Goal: Transaction & Acquisition: Purchase product/service

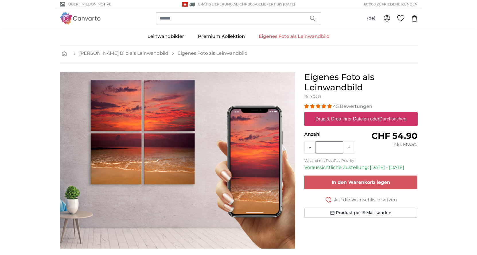
click at [335, 116] on label "Drag & Drop Ihrer Dateien oder Durchsuchen" at bounding box center [360, 118] width 95 height 11
click at [335, 114] on input "Drag & Drop Ihrer Dateien oder Durchsuchen" at bounding box center [360, 113] width 113 height 2
type input "**********"
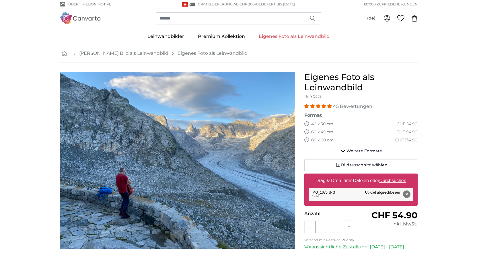
click at [161, 191] on img "1 of 1" at bounding box center [177, 160] width 235 height 177
click at [87, 171] on img "1 of 1" at bounding box center [177, 160] width 235 height 177
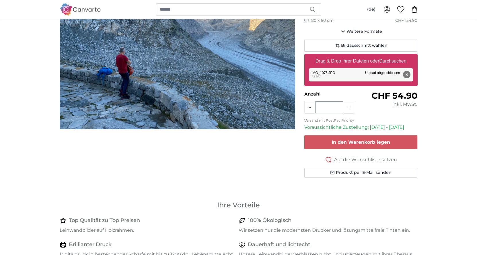
scroll to position [86, 0]
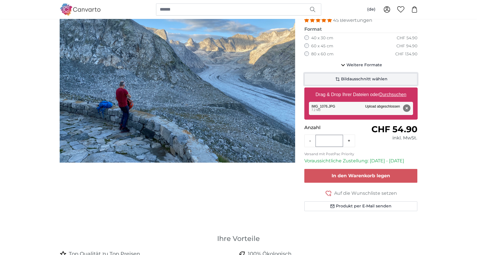
click at [345, 77] on span "Bildausschnitt wählen" at bounding box center [364, 79] width 46 height 6
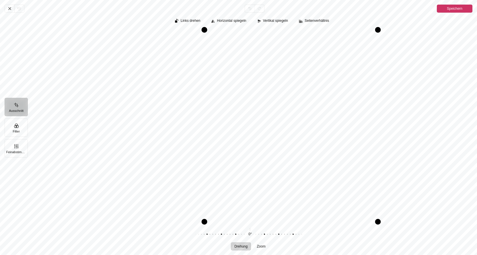
drag, startPoint x: 123, startPoint y: 114, endPoint x: 206, endPoint y: 116, distance: 82.3
click at [206, 116] on div "Drag left" at bounding box center [205, 126] width 6 height 192
drag, startPoint x: 247, startPoint y: 221, endPoint x: 243, endPoint y: 161, distance: 60.6
click at [243, 161] on div "Drag bottom" at bounding box center [290, 161] width 173 height 6
click at [441, 6] on button "Speichern" at bounding box center [455, 9] width 36 height 8
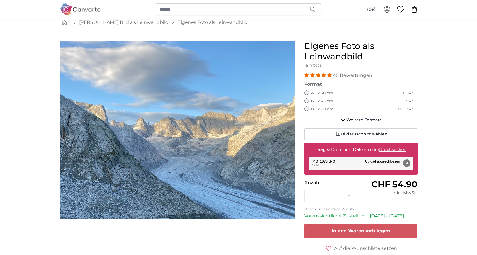
scroll to position [29, 0]
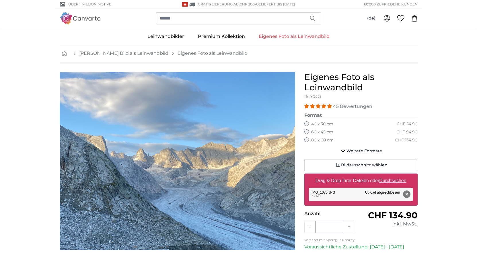
click at [204, 155] on img "1 of 1" at bounding box center [177, 161] width 235 height 178
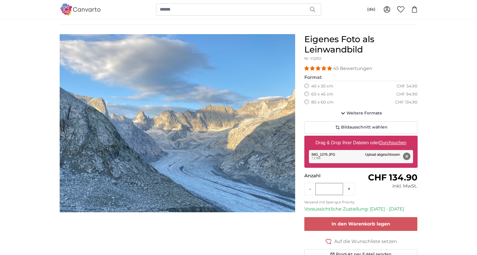
scroll to position [57, 0]
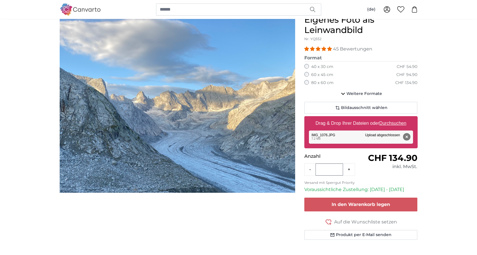
click at [208, 141] on img "1 of 1" at bounding box center [177, 104] width 235 height 178
click at [373, 95] on span "Weitere Formate" at bounding box center [364, 94] width 36 height 6
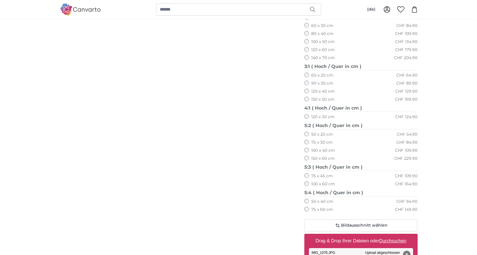
scroll to position [344, 0]
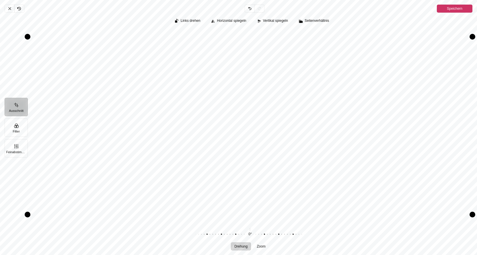
click at [24, 106] on button "Ausschnitt" at bounding box center [16, 107] width 23 height 18
click at [21, 106] on button "Ausschnitt" at bounding box center [16, 107] width 23 height 18
drag, startPoint x: 26, startPoint y: 214, endPoint x: 120, endPoint y: 198, distance: 95.2
click at [120, 198] on div "Abbrechen Rückgängig Zurücknehmen Erneut durchführen Speichern Ausschnitt Filte…" at bounding box center [238, 127] width 477 height 255
drag, startPoint x: 144, startPoint y: 37, endPoint x: 147, endPoint y: -7, distance: 44.5
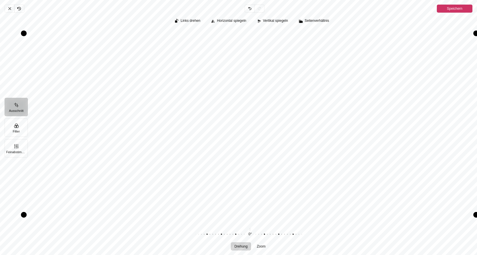
drag, startPoint x: 65, startPoint y: 128, endPoint x: 223, endPoint y: 71, distance: 167.9
click at [224, 83] on div "Pintura" at bounding box center [250, 126] width 445 height 192
drag, startPoint x: 230, startPoint y: 61, endPoint x: 2, endPoint y: -24, distance: 242.9
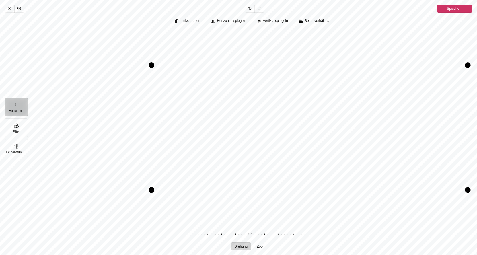
drag, startPoint x: 464, startPoint y: 60, endPoint x: 286, endPoint y: 14, distance: 184.3
click at [286, 14] on div "Links drehen Horizontal spiegeln Vertikal spiegeln Seitenverhältnis Drehung Zoo…" at bounding box center [252, 134] width 449 height 242
drag, startPoint x: 149, startPoint y: 191, endPoint x: 346, endPoint y: 148, distance: 201.4
click at [348, 148] on div "Pintura" at bounding box center [250, 126] width 445 height 192
drag, startPoint x: 150, startPoint y: 116, endPoint x: 229, endPoint y: 117, distance: 79.1
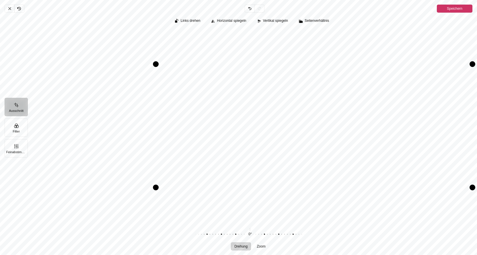
click at [242, 117] on div "Pintura" at bounding box center [250, 126] width 445 height 192
drag, startPoint x: 473, startPoint y: 114, endPoint x: 375, endPoint y: 127, distance: 98.7
click at [375, 127] on div "Pintura" at bounding box center [250, 126] width 445 height 192
drag, startPoint x: 405, startPoint y: 106, endPoint x: 419, endPoint y: 162, distance: 58.4
click at [419, 162] on div "Pintura" at bounding box center [250, 126] width 445 height 192
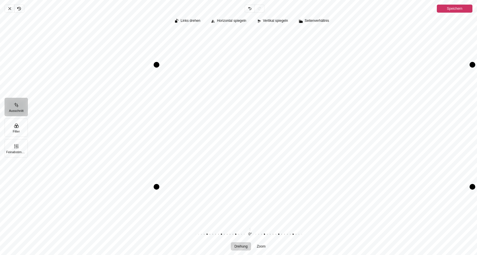
drag, startPoint x: 152, startPoint y: 112, endPoint x: 260, endPoint y: 158, distance: 117.7
click at [317, 134] on div "Pintura" at bounding box center [250, 126] width 445 height 192
drag, startPoint x: 277, startPoint y: 147, endPoint x: 234, endPoint y: 136, distance: 44.0
click at [234, 136] on div "Pintura" at bounding box center [250, 126] width 445 height 192
drag, startPoint x: 471, startPoint y: 190, endPoint x: 341, endPoint y: 161, distance: 132.9
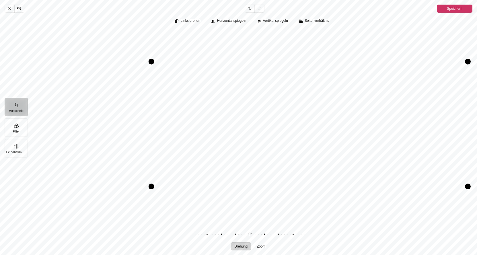
click at [345, 161] on div "Pintura" at bounding box center [250, 126] width 445 height 192
drag, startPoint x: 263, startPoint y: 144, endPoint x: 173, endPoint y: 129, distance: 91.0
click at [173, 129] on div "Pintura" at bounding box center [250, 126] width 445 height 192
drag, startPoint x: 206, startPoint y: 224, endPoint x: 181, endPoint y: 230, distance: 25.9
click at [181, 227] on div "Links drehen Horizontal spiegeln Vertikal spiegeln Seitenverhältnis Drehung Zoo…" at bounding box center [252, 134] width 449 height 242
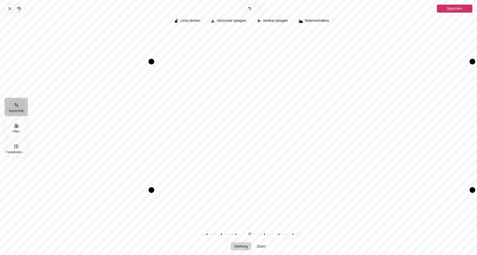
drag, startPoint x: 253, startPoint y: 224, endPoint x: 252, endPoint y: 234, distance: 9.5
click at [252, 234] on div "Links drehen Horizontal spiegeln Vertikal spiegeln Seitenverhältnis Drehung Zoo…" at bounding box center [252, 134] width 449 height 242
click at [258, 230] on div "Pintura" at bounding box center [247, 234] width 110 height 16
click at [459, 7] on span "Speichern" at bounding box center [454, 8] width 15 height 7
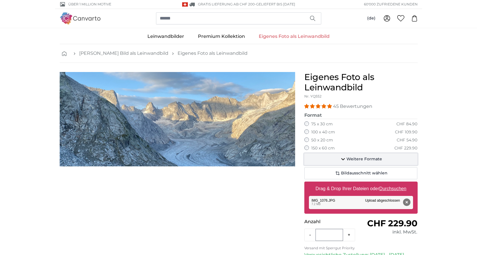
click at [352, 159] on span "Weitere Formate" at bounding box center [364, 159] width 36 height 6
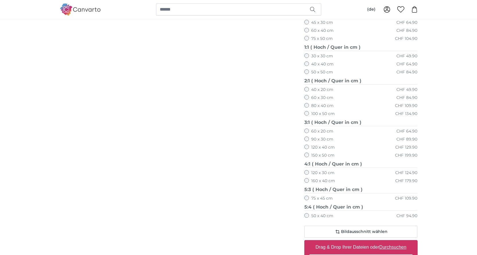
scroll to position [201, 0]
